Goal: Check status: Check status

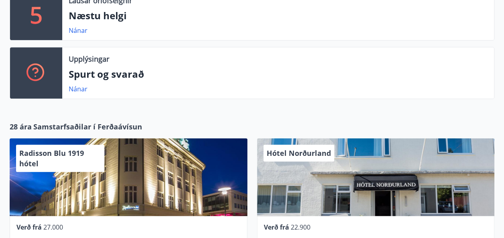
scroll to position [161, 0]
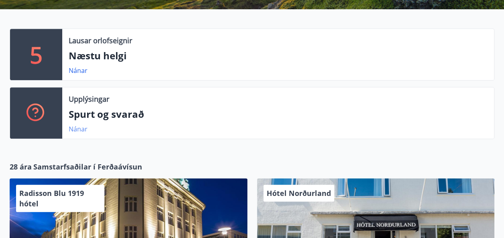
click at [75, 129] on font "Nánar" at bounding box center [78, 129] width 19 height 9
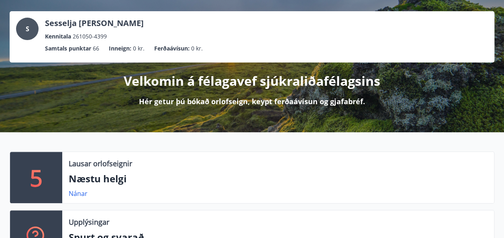
scroll to position [80, 0]
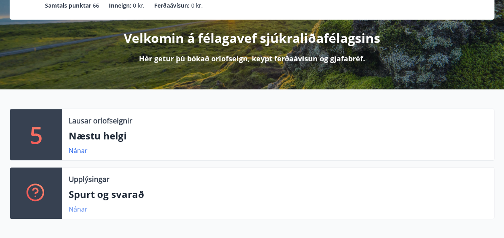
click at [77, 210] on font "Nánar" at bounding box center [78, 209] width 19 height 9
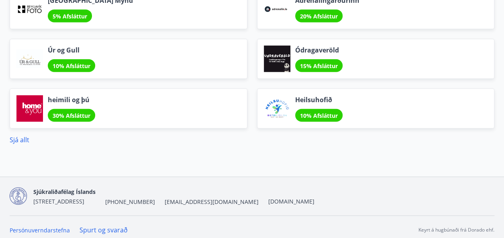
scroll to position [1013, 0]
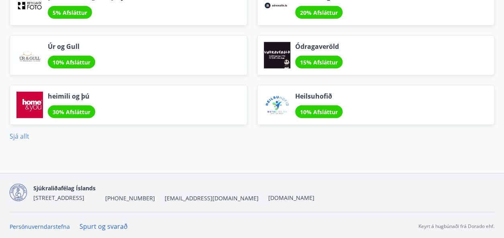
click at [14, 136] on font "Sjá allt" at bounding box center [20, 136] width 20 height 9
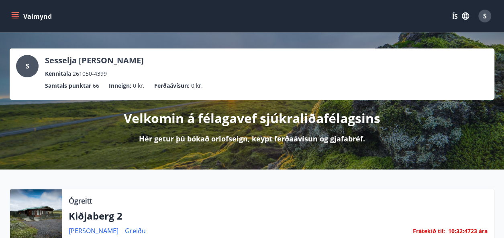
click at [37, 16] on font "Valmynd" at bounding box center [37, 16] width 28 height 9
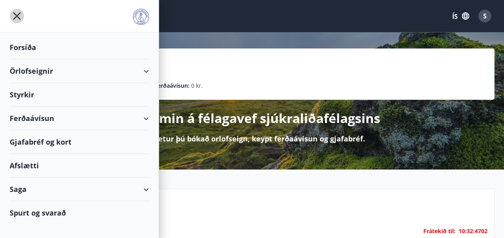
click at [17, 15] on icon "matseðill" at bounding box center [17, 16] width 8 height 8
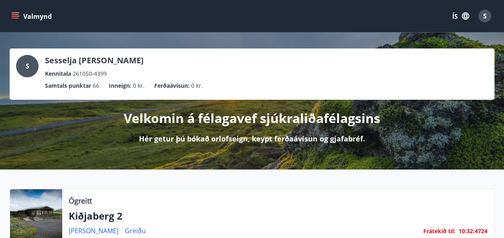
click at [246, 77] on div "S Sesselja KM Steinarsdóttir Kennitala 261050-4399" at bounding box center [251, 66] width 471 height 23
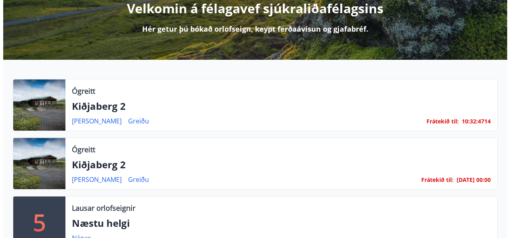
scroll to position [120, 0]
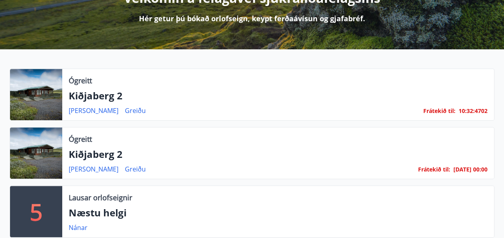
click at [453, 171] on font "[DATE] 00:00" at bounding box center [470, 170] width 34 height 8
click at [430, 167] on font "Frátekið til" at bounding box center [433, 170] width 30 height 8
click at [89, 167] on font "[PERSON_NAME]" at bounding box center [94, 169] width 50 height 9
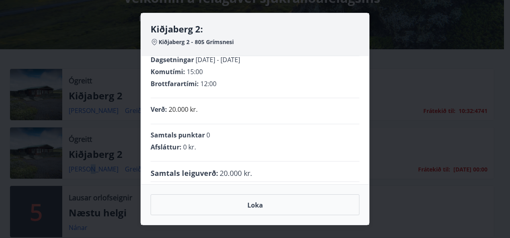
scroll to position [16, 0]
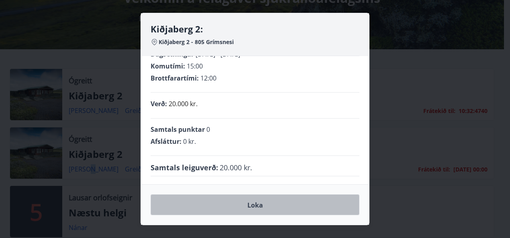
click at [256, 206] on font "Loka" at bounding box center [255, 205] width 16 height 9
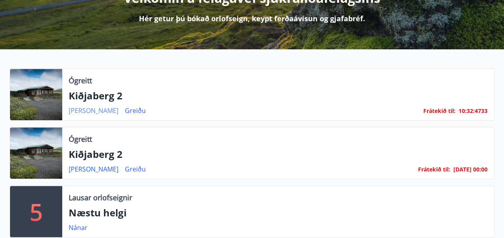
click at [89, 111] on font "[PERSON_NAME]" at bounding box center [94, 110] width 50 height 9
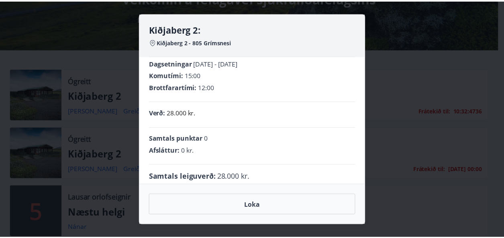
scroll to position [0, 0]
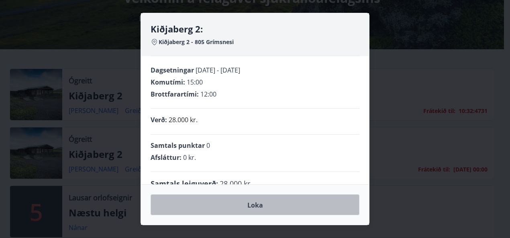
click at [255, 207] on font "Loka" at bounding box center [255, 205] width 16 height 9
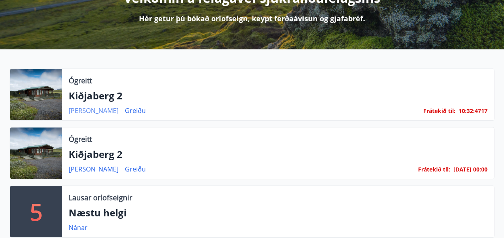
click at [86, 110] on font "[PERSON_NAME]" at bounding box center [94, 110] width 50 height 9
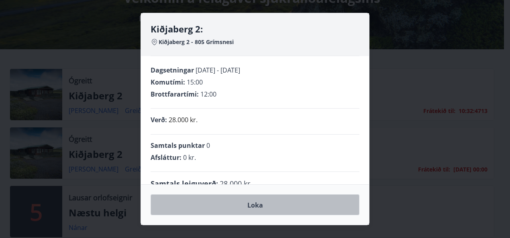
click at [258, 206] on font "Loka" at bounding box center [255, 205] width 16 height 9
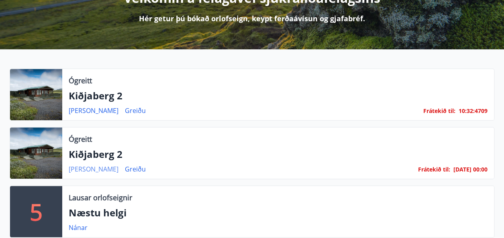
click at [79, 169] on font "[PERSON_NAME]" at bounding box center [94, 169] width 50 height 9
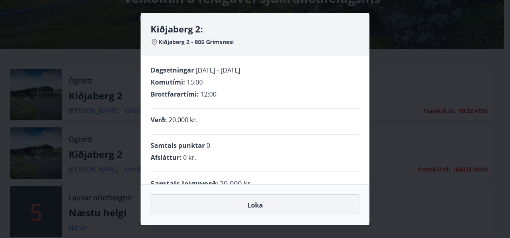
click at [261, 206] on font "Loka" at bounding box center [255, 205] width 16 height 9
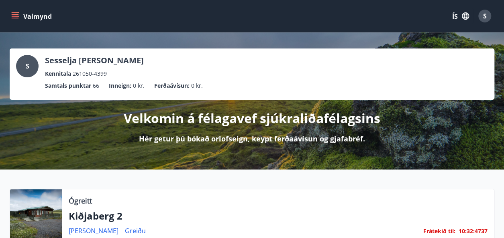
click at [485, 21] on div "S" at bounding box center [484, 16] width 13 height 13
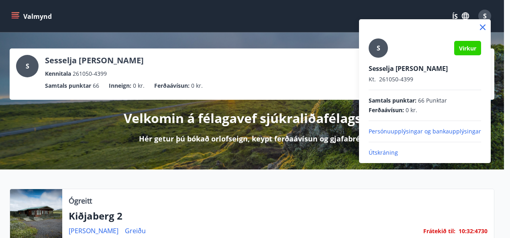
click at [386, 152] on font "Útskráning" at bounding box center [382, 153] width 29 height 8
click at [392, 148] on div "S Virkur Sesselja KM Steinarsdóttir Kt. 261050-4399 Samtals punktar : 66 Punkta…" at bounding box center [424, 98] width 112 height 118
